Goal: Register for event/course

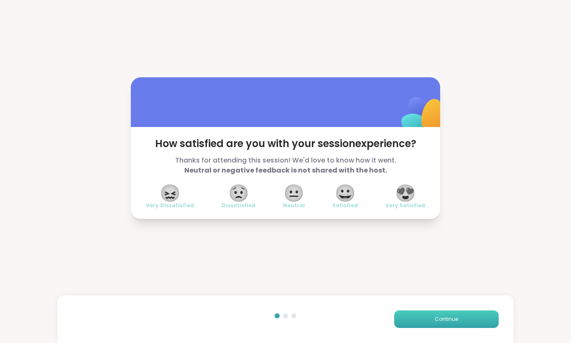
click at [445, 314] on button "Continue" at bounding box center [446, 319] width 104 height 18
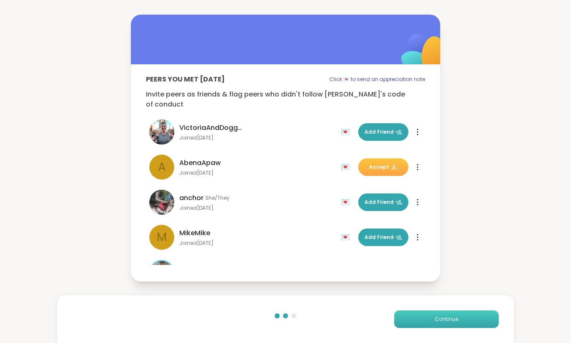
click at [444, 313] on button "Continue" at bounding box center [446, 319] width 104 height 18
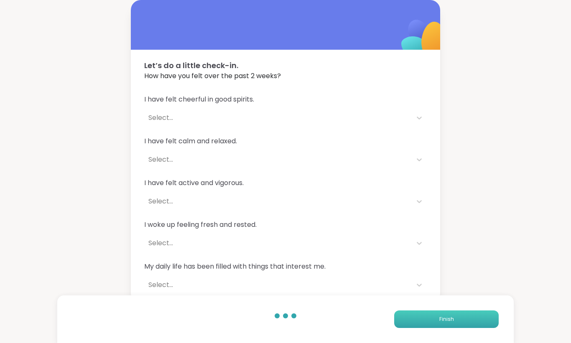
click at [444, 313] on button "Finish" at bounding box center [446, 319] width 104 height 18
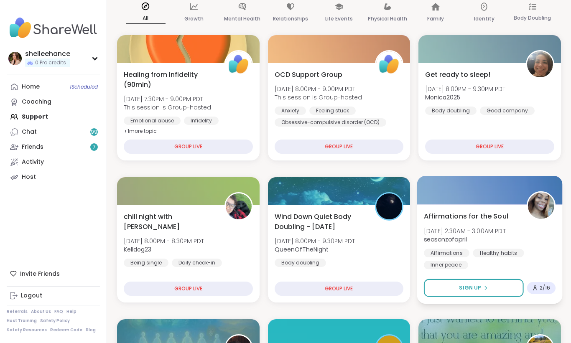
scroll to position [72, 0]
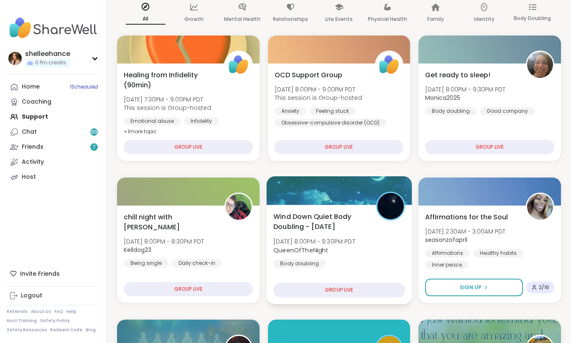
click at [389, 250] on div "Wind Down Quiet Body Doubling - [DATE] [DATE] 8:00PM - 9:30PM PDT QueenOfTheNig…" at bounding box center [339, 239] width 132 height 56
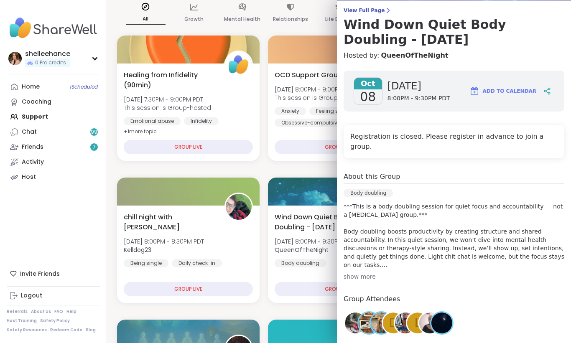
scroll to position [71, 0]
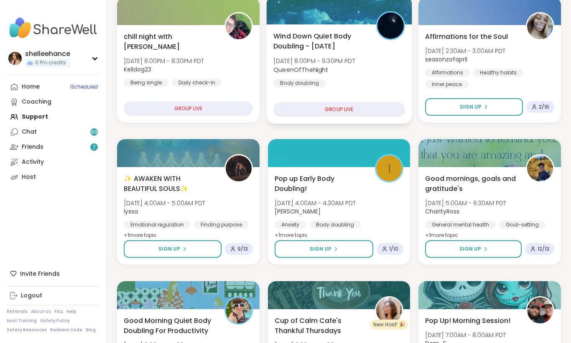
scroll to position [175, 0]
